Goal: Task Accomplishment & Management: Use online tool/utility

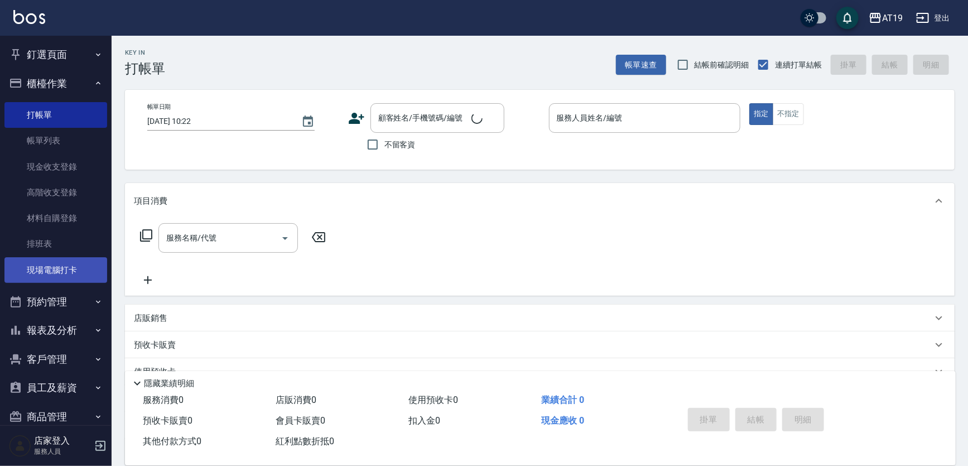
click at [56, 260] on link "現場電腦打卡" at bounding box center [55, 270] width 103 height 26
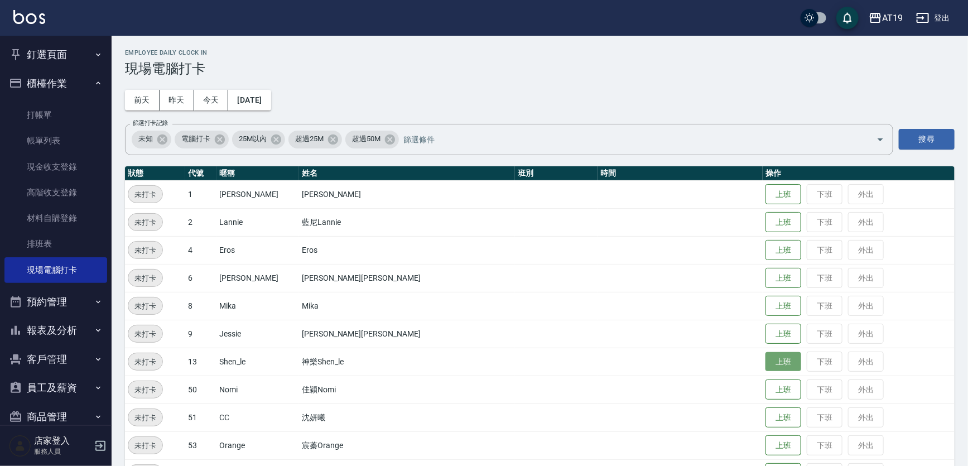
click at [766, 365] on button "上班" at bounding box center [784, 362] width 36 height 20
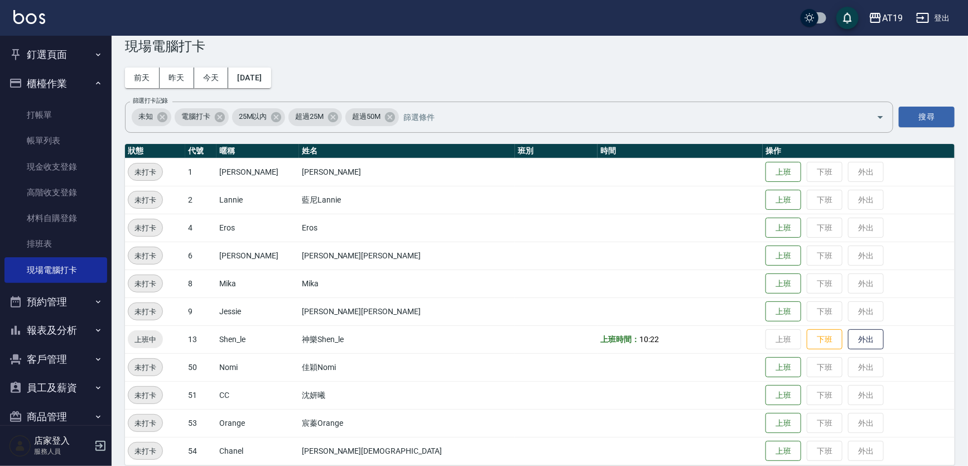
scroll to position [34, 0]
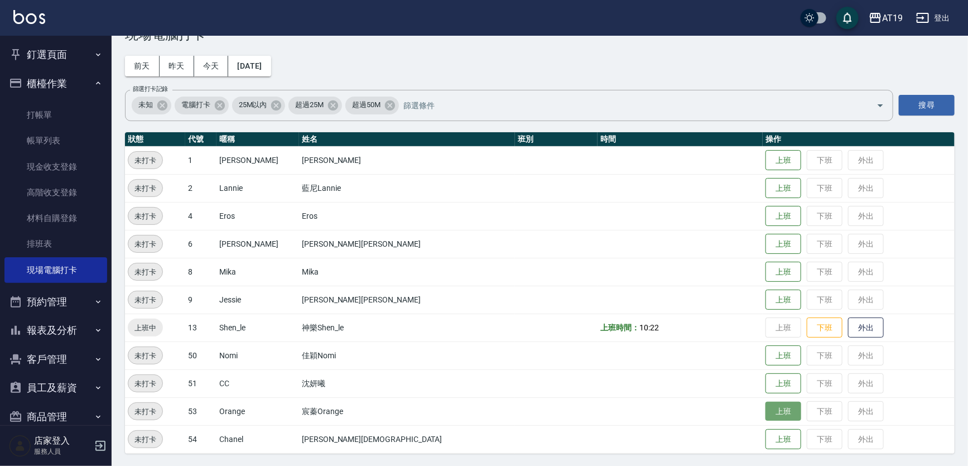
click at [766, 413] on button "上班" at bounding box center [784, 412] width 36 height 20
click at [766, 360] on button "上班" at bounding box center [784, 356] width 36 height 20
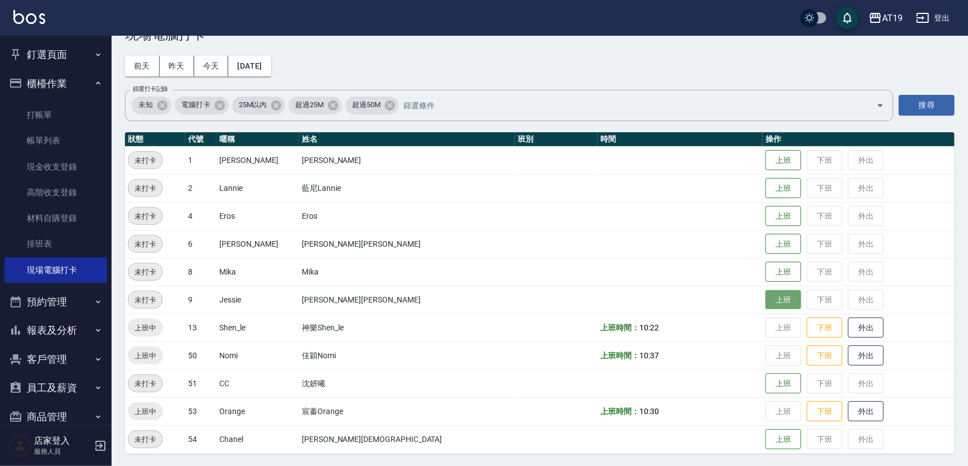
click at [766, 296] on button "上班" at bounding box center [784, 300] width 36 height 20
click at [766, 243] on button "上班" at bounding box center [784, 244] width 36 height 20
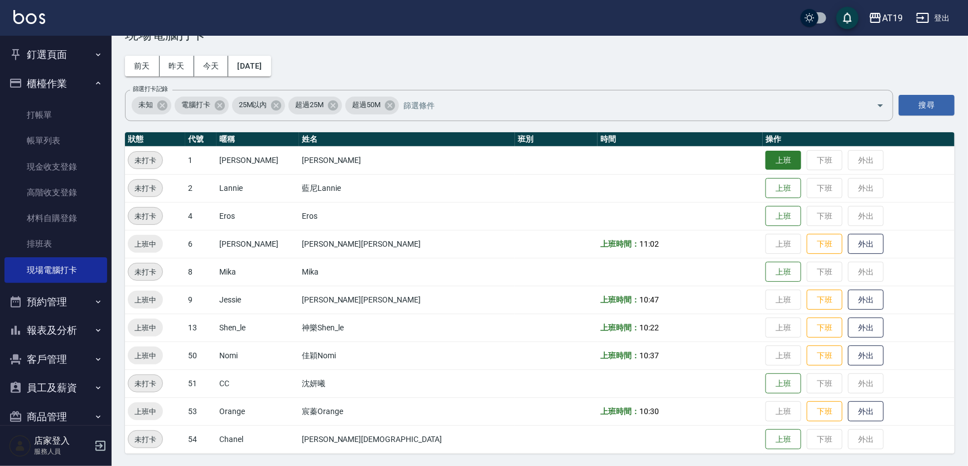
click at [766, 160] on button "上班" at bounding box center [784, 161] width 36 height 20
